Goal: Register for event/course

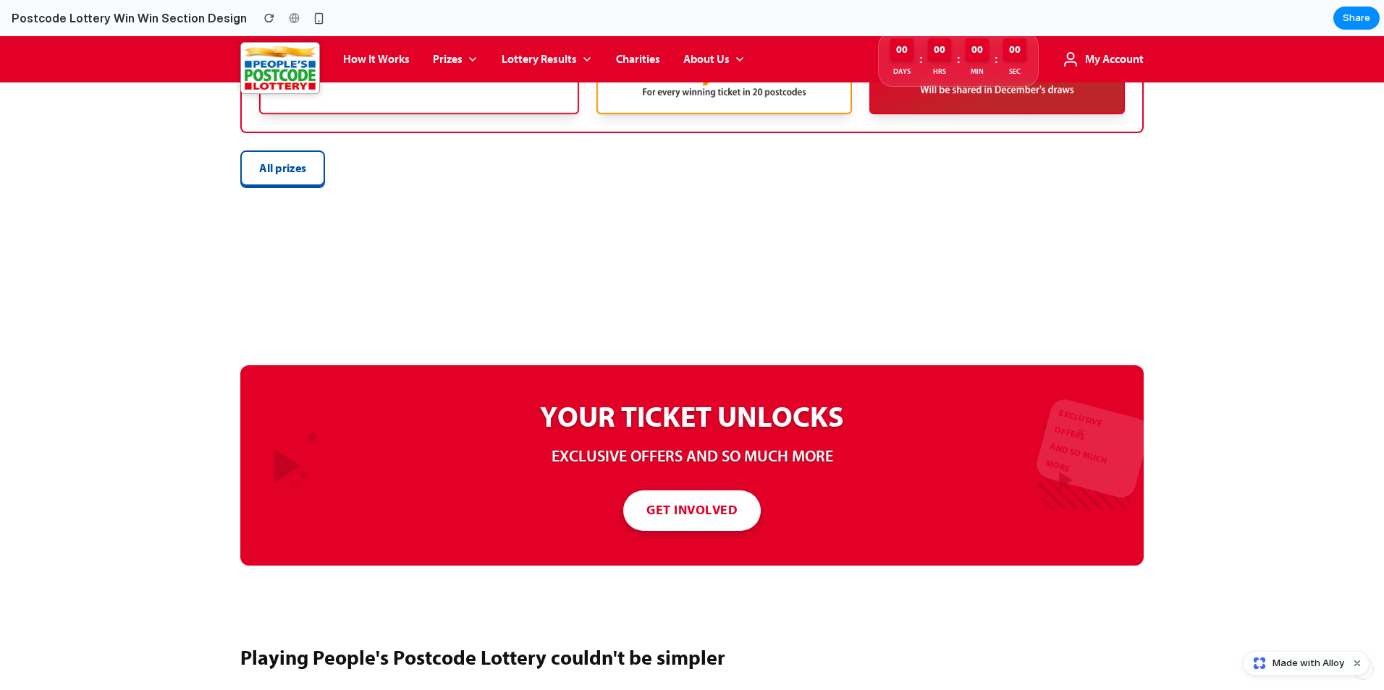
scroll to position [868, 0]
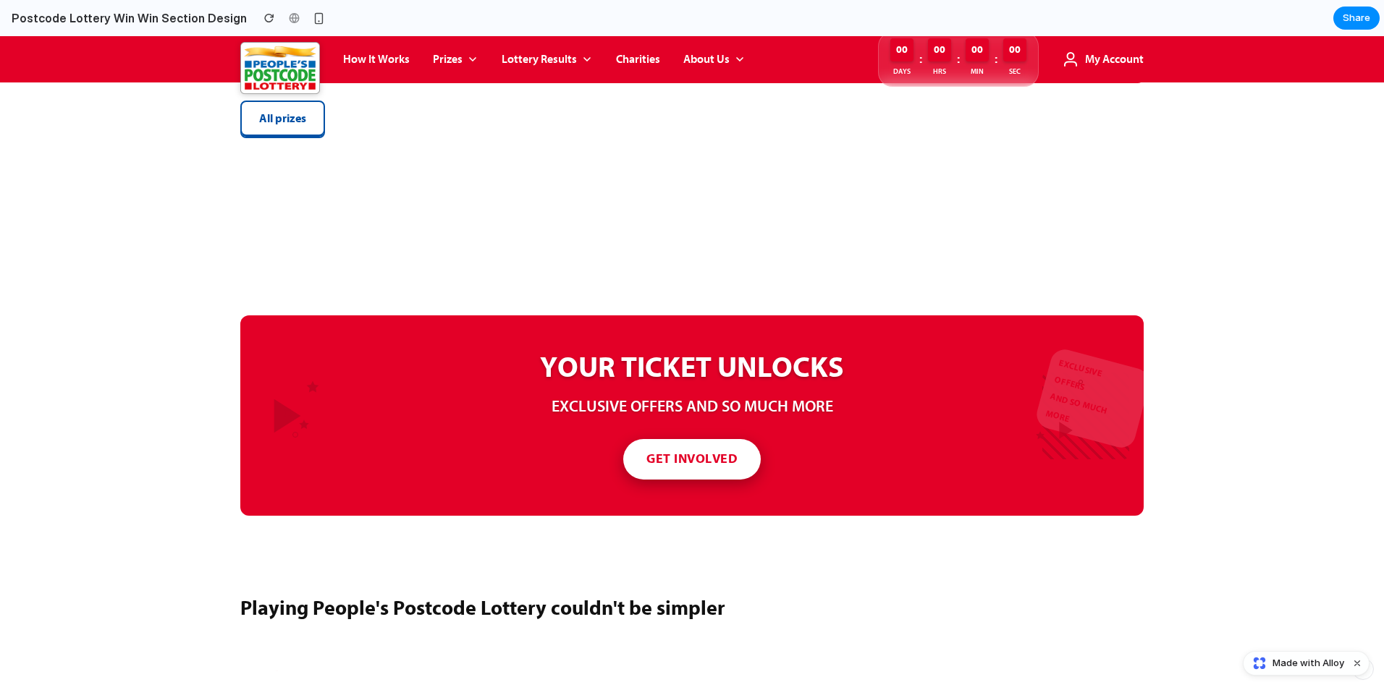
click at [697, 454] on button "GET INVOLVED" at bounding box center [691, 459] width 137 height 41
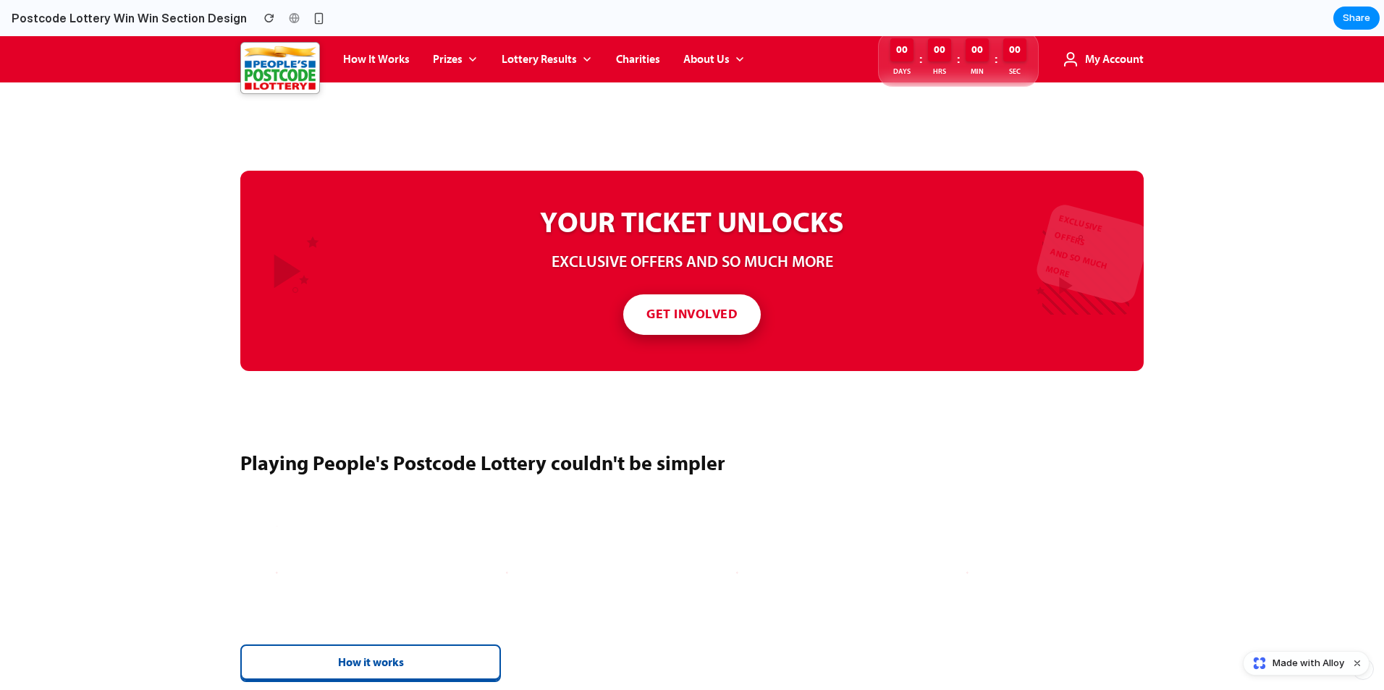
click at [678, 325] on button "GET INVOLVED" at bounding box center [691, 315] width 137 height 41
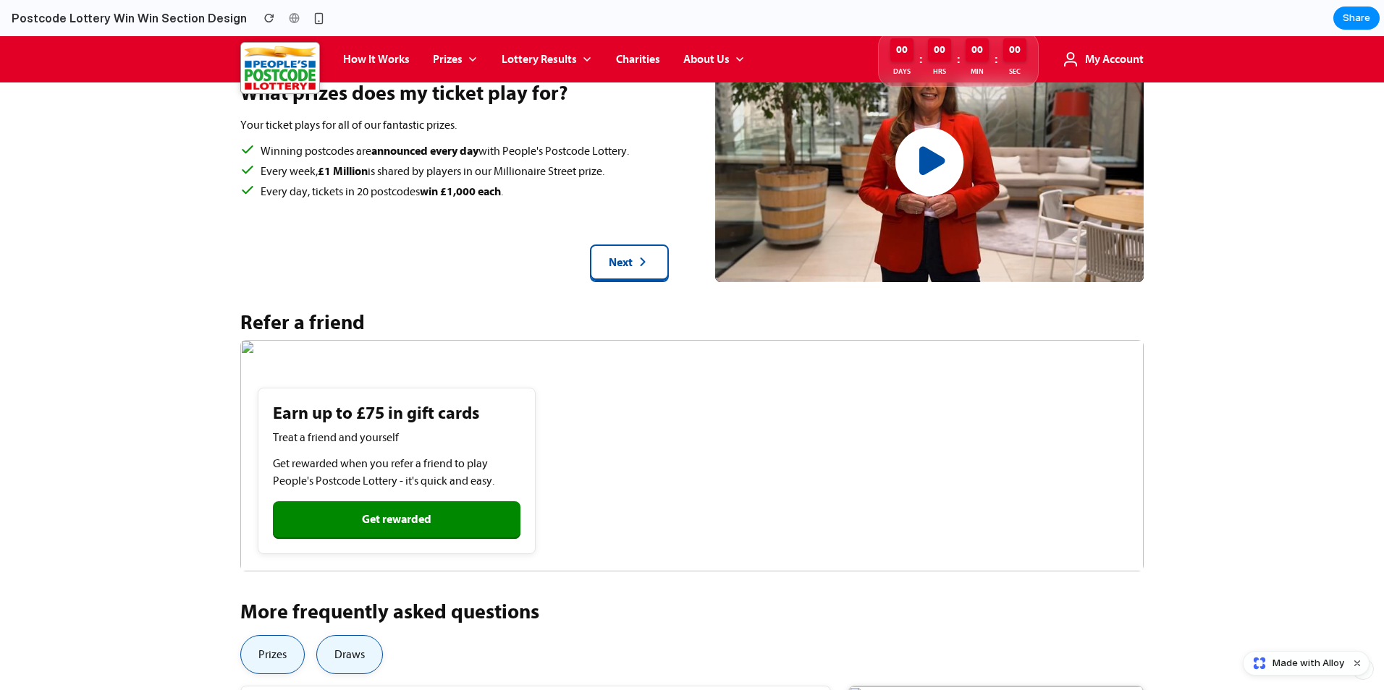
scroll to position [3184, 0]
